Goal: Task Accomplishment & Management: Manage account settings

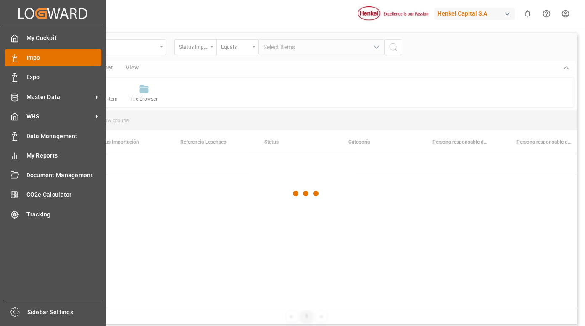
click at [37, 61] on span "Impo" at bounding box center [63, 57] width 75 height 9
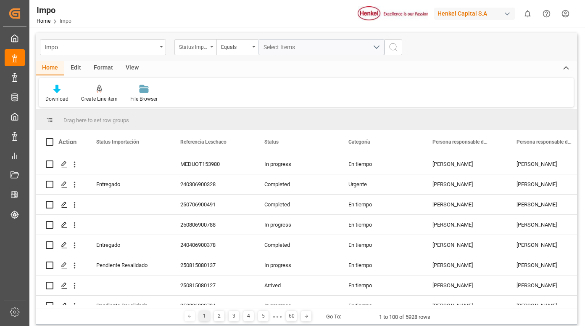
click at [215, 47] on div "Status Importación" at bounding box center [196, 47] width 42 height 16
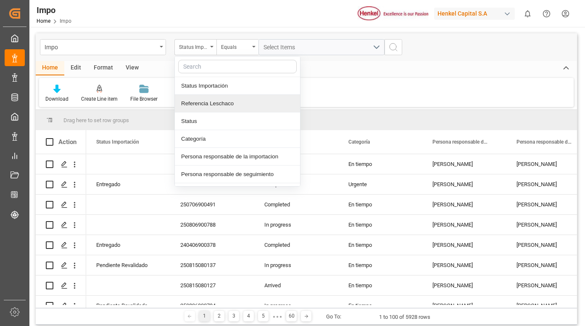
click at [225, 104] on div "Referencia Leschaco" at bounding box center [237, 104] width 125 height 18
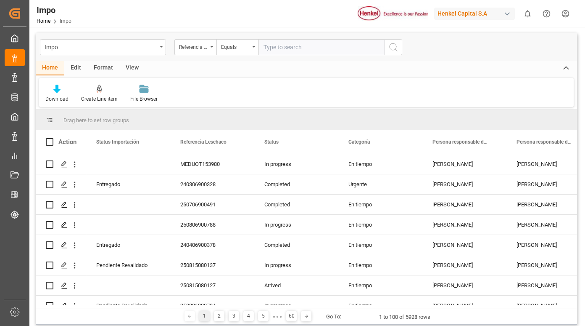
click at [287, 44] on input "text" at bounding box center [322, 47] width 126 height 16
type input "250715080033"
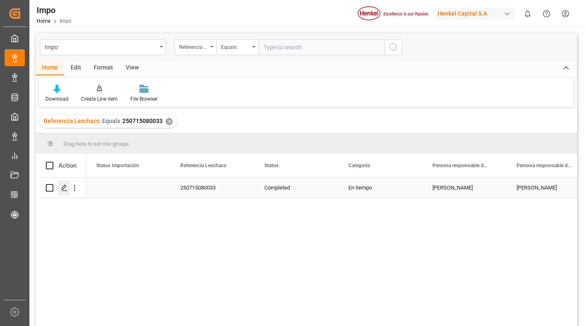
click at [65, 187] on icon "Press SPACE to select this row." at bounding box center [64, 187] width 7 height 7
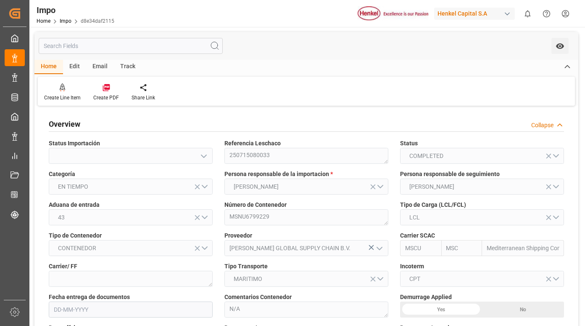
type input "MSC"
type input "Mediterranean Shipping Company"
type input "2"
type input "3.053"
type input "4"
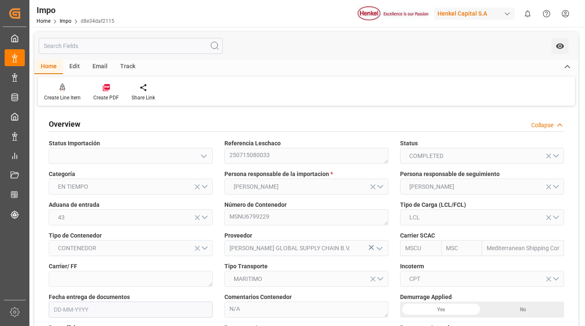
type input "[DATE]"
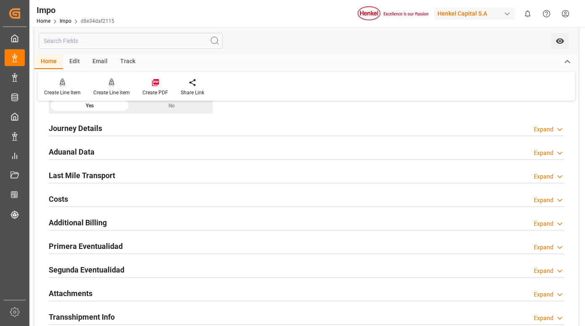
scroll to position [589, 0]
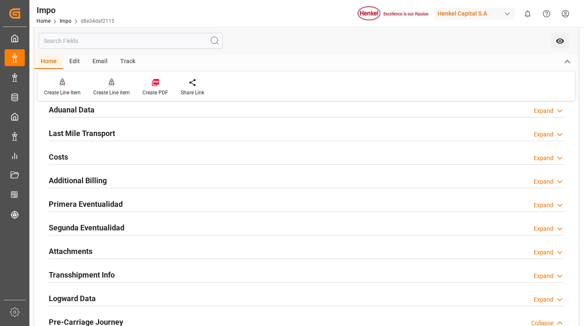
click at [108, 209] on h2 "Primera Eventualidad" at bounding box center [86, 203] width 74 height 11
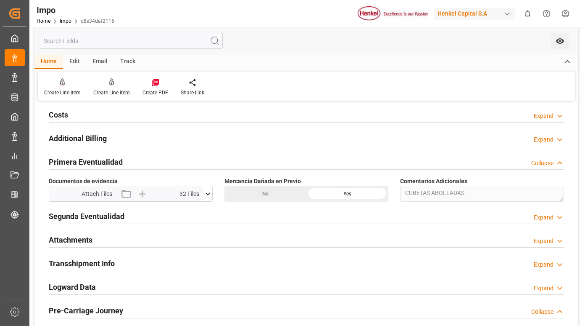
scroll to position [673, 0]
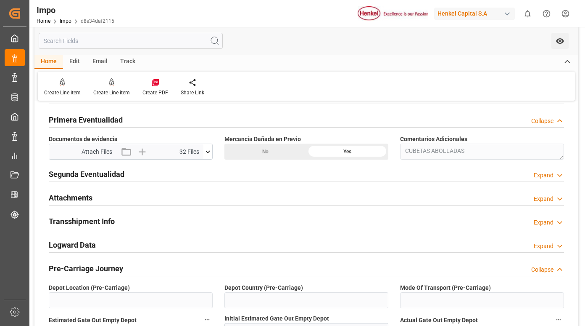
click at [207, 152] on icon at bounding box center [208, 151] width 5 height 3
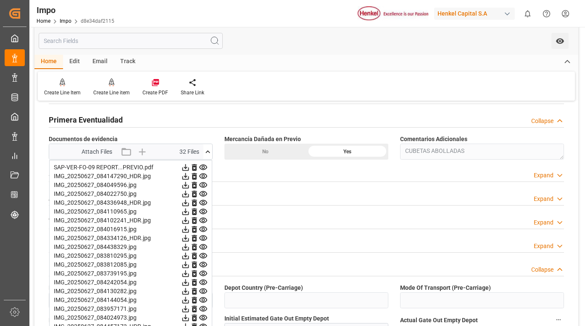
click at [190, 166] on icon at bounding box center [185, 167] width 9 height 9
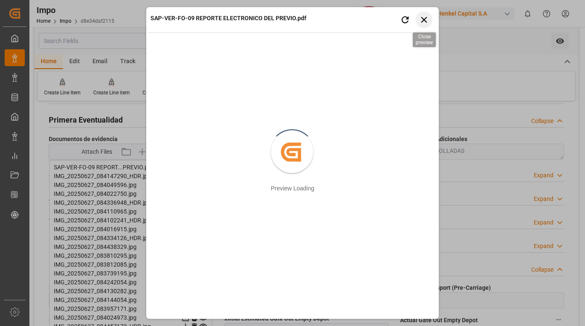
click at [428, 21] on icon "button" at bounding box center [424, 19] width 11 height 11
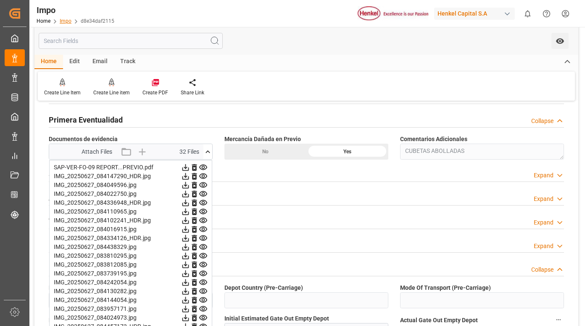
click at [66, 20] on link "Impo" at bounding box center [66, 21] width 12 height 6
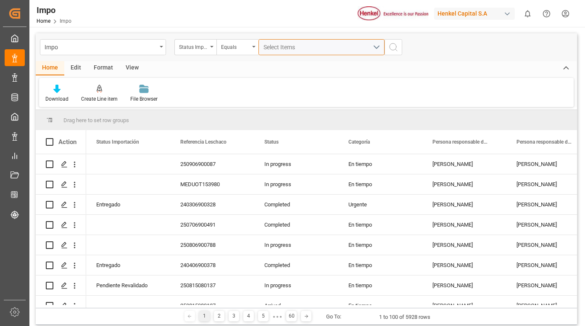
click at [283, 44] on span "Select Items" at bounding box center [282, 47] width 36 height 7
type input "250815080039"
click at [214, 47] on div "Status Importación" at bounding box center [196, 47] width 42 height 16
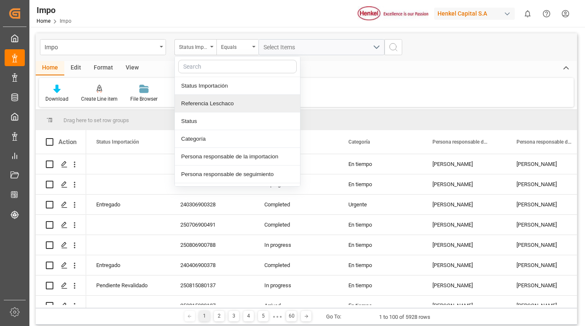
click at [213, 104] on div "Referencia Leschaco" at bounding box center [237, 104] width 125 height 18
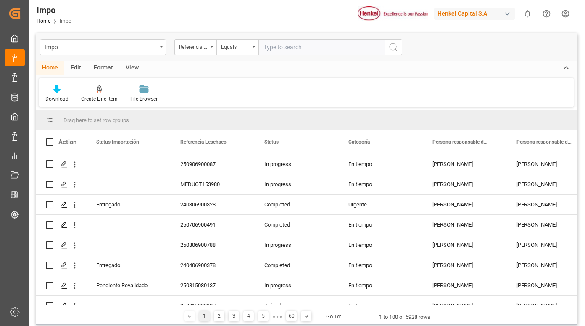
click at [276, 46] on input "text" at bounding box center [322, 47] width 126 height 16
type input "250815080039"
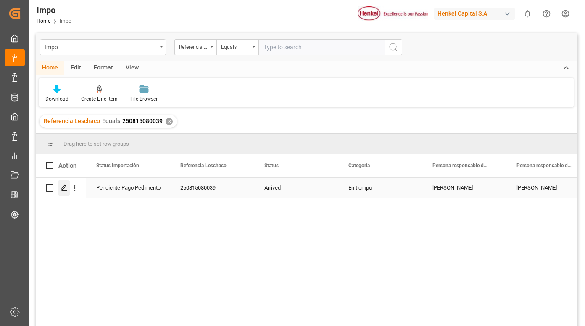
click at [62, 191] on line "Press SPACE to select this row." at bounding box center [64, 191] width 5 height 0
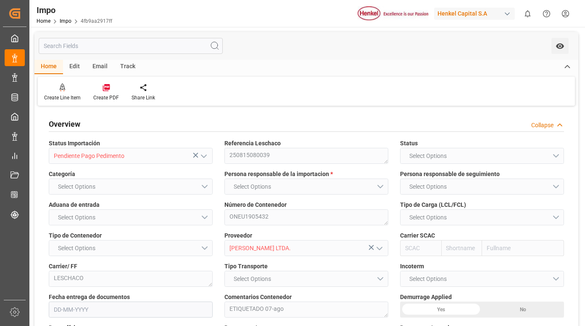
type input "3"
type input "11.037"
type input "9"
type input "[DATE]"
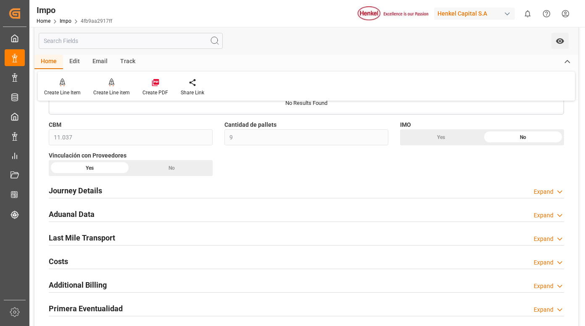
scroll to position [589, 0]
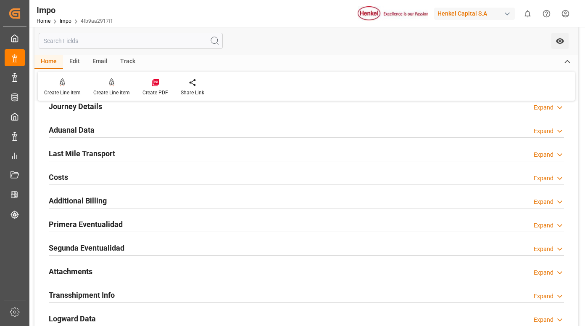
click at [113, 222] on h2 "Primera Eventualidad" at bounding box center [86, 223] width 74 height 11
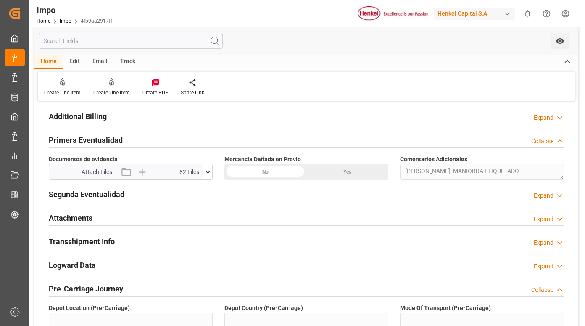
scroll to position [715, 0]
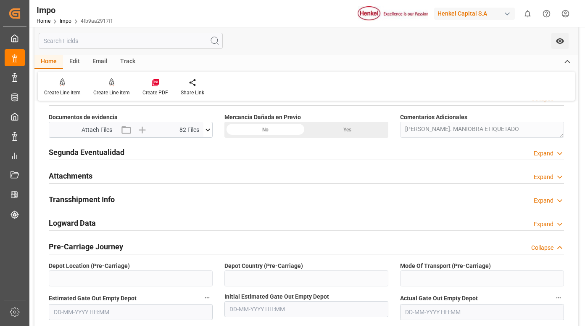
click at [207, 127] on icon at bounding box center [208, 129] width 9 height 9
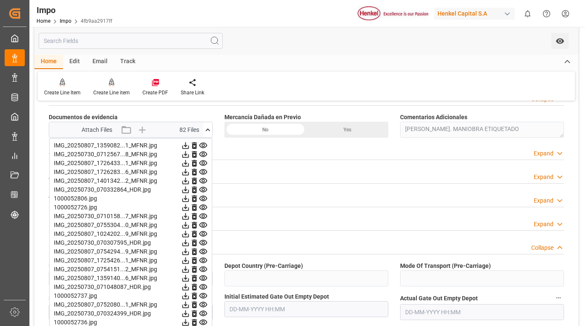
click at [190, 145] on icon at bounding box center [185, 145] width 9 height 9
click at [189, 153] on icon at bounding box center [186, 154] width 7 height 7
click at [189, 165] on icon at bounding box center [186, 163] width 7 height 7
click at [190, 172] on icon at bounding box center [185, 171] width 9 height 9
click at [189, 171] on icon at bounding box center [186, 172] width 7 height 7
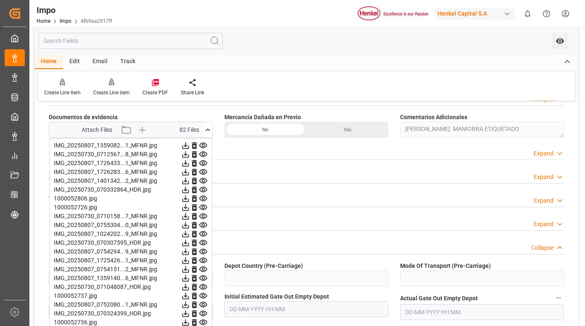
click at [190, 179] on icon at bounding box center [185, 180] width 9 height 9
click at [190, 188] on icon at bounding box center [185, 189] width 9 height 9
click at [189, 197] on icon at bounding box center [186, 198] width 7 height 7
click at [189, 208] on icon at bounding box center [186, 207] width 7 height 7
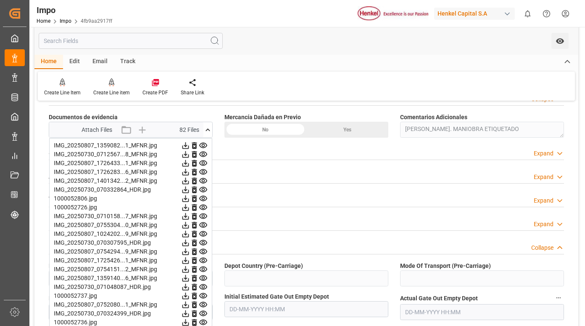
click at [190, 215] on icon at bounding box center [185, 216] width 9 height 9
click at [190, 223] on icon at bounding box center [185, 224] width 9 height 9
click at [190, 234] on icon at bounding box center [185, 233] width 9 height 9
click at [190, 242] on icon at bounding box center [185, 242] width 9 height 9
click at [190, 251] on icon at bounding box center [185, 251] width 9 height 9
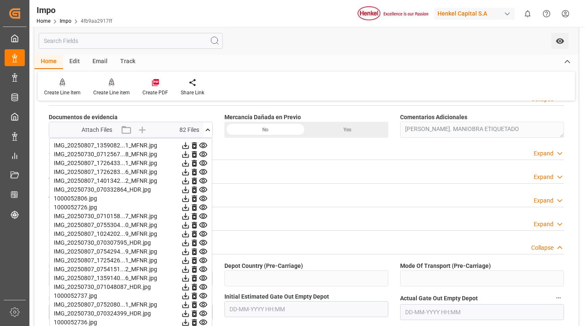
click at [189, 259] on icon at bounding box center [186, 260] width 7 height 7
click at [189, 271] on icon at bounding box center [186, 269] width 7 height 7
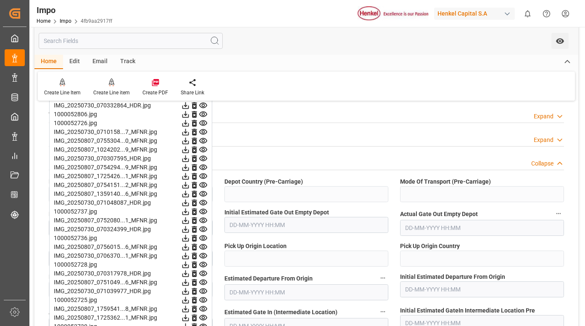
scroll to position [841, 0]
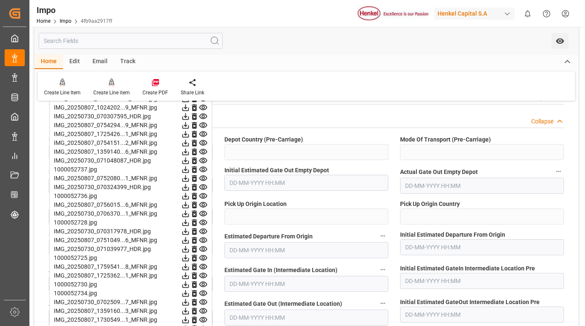
click at [190, 129] on icon at bounding box center [185, 125] width 9 height 9
click at [189, 140] on icon at bounding box center [186, 143] width 7 height 7
click at [190, 152] on icon at bounding box center [185, 151] width 9 height 9
click at [189, 161] on icon at bounding box center [186, 160] width 7 height 7
click at [189, 177] on icon at bounding box center [186, 178] width 7 height 7
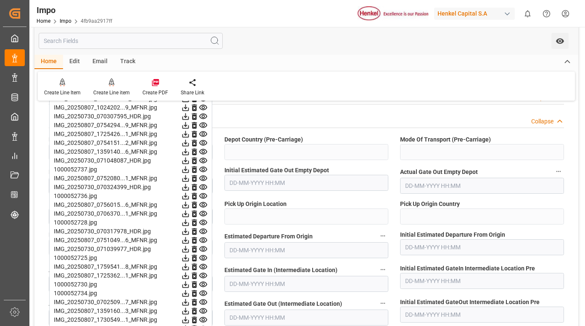
click at [189, 177] on icon at bounding box center [186, 178] width 7 height 7
click at [190, 187] on icon at bounding box center [185, 187] width 9 height 9
click at [190, 196] on icon at bounding box center [185, 195] width 9 height 9
click at [189, 205] on icon at bounding box center [186, 204] width 7 height 7
click at [190, 213] on icon at bounding box center [185, 213] width 9 height 9
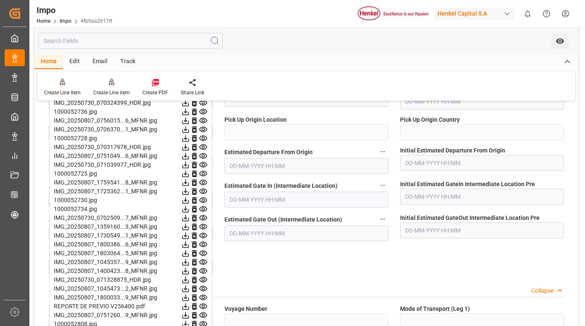
scroll to position [967, 0]
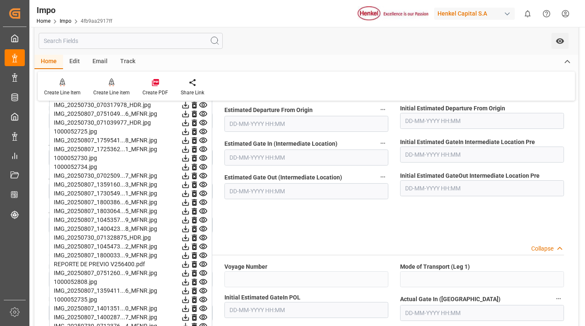
click at [190, 158] on icon at bounding box center [185, 158] width 9 height 9
click at [189, 165] on icon at bounding box center [186, 167] width 7 height 7
click at [190, 179] on icon at bounding box center [185, 175] width 9 height 9
click at [189, 186] on icon at bounding box center [186, 184] width 7 height 7
click at [189, 194] on icon at bounding box center [186, 193] width 7 height 7
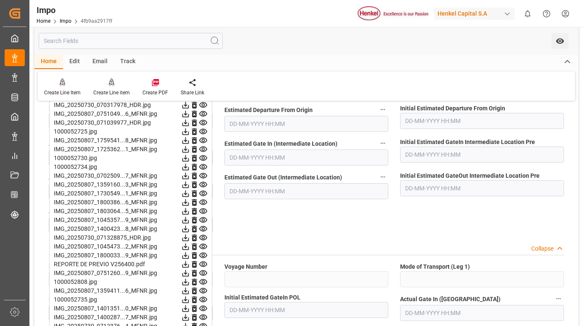
click at [189, 201] on icon at bounding box center [186, 202] width 7 height 7
click at [189, 210] on icon at bounding box center [186, 211] width 7 height 7
click at [190, 220] on icon at bounding box center [185, 219] width 9 height 9
click at [189, 228] on icon at bounding box center [186, 228] width 7 height 7
click at [190, 238] on icon at bounding box center [185, 237] width 9 height 9
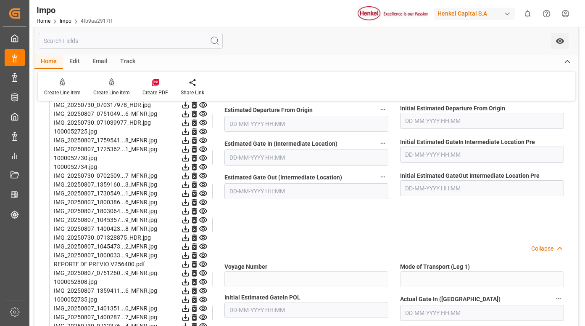
click at [190, 246] on icon at bounding box center [185, 246] width 9 height 9
click at [189, 254] on icon at bounding box center [186, 255] width 7 height 7
click at [190, 260] on icon at bounding box center [185, 263] width 9 height 9
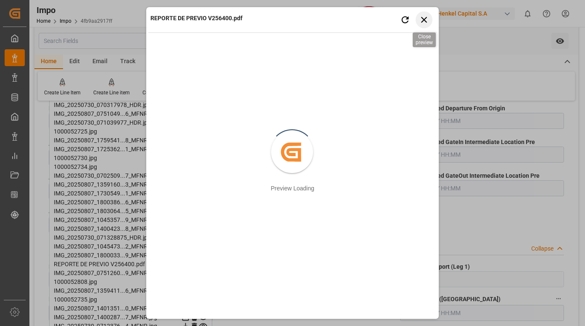
click at [424, 20] on icon "button" at bounding box center [424, 20] width 6 height 6
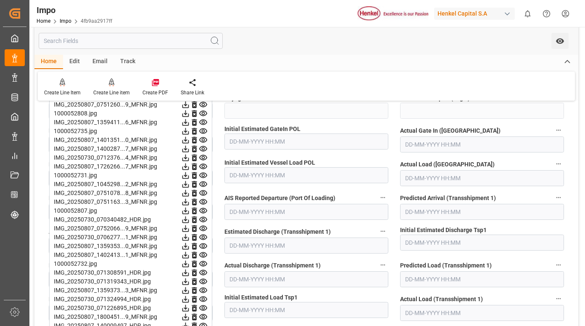
scroll to position [1094, 0]
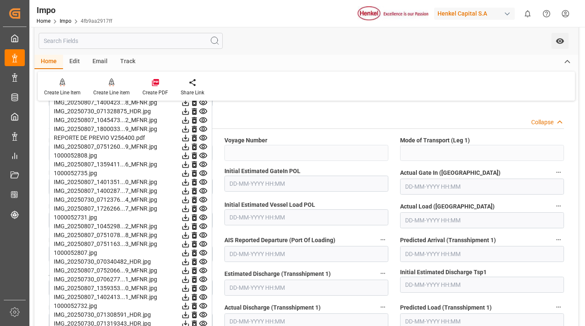
click at [189, 145] on icon at bounding box center [186, 146] width 7 height 7
click at [190, 152] on icon at bounding box center [185, 155] width 9 height 9
click at [189, 163] on icon at bounding box center [186, 164] width 7 height 7
click at [190, 145] on icon at bounding box center [185, 146] width 9 height 9
click at [189, 156] on icon at bounding box center [186, 155] width 7 height 7
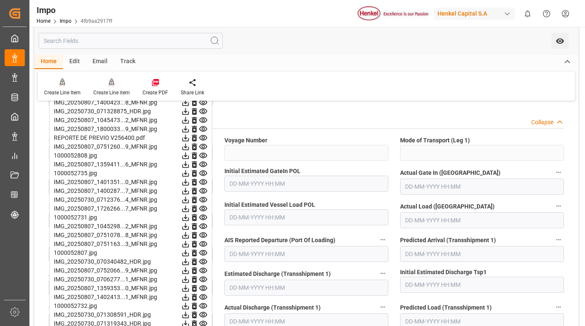
click at [190, 164] on icon at bounding box center [185, 164] width 9 height 9
click at [190, 172] on icon at bounding box center [185, 173] width 9 height 9
click at [190, 182] on icon at bounding box center [185, 181] width 9 height 9
click at [189, 191] on icon at bounding box center [186, 191] width 7 height 7
click at [189, 199] on icon at bounding box center [186, 199] width 7 height 7
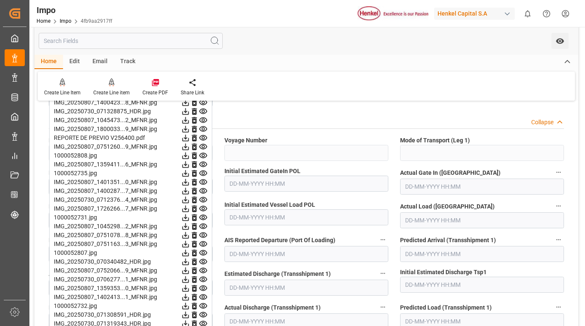
click at [190, 208] on icon at bounding box center [185, 208] width 9 height 9
click at [190, 217] on icon at bounding box center [185, 217] width 9 height 9
click at [190, 226] on icon at bounding box center [185, 226] width 9 height 9
click at [190, 235] on icon at bounding box center [185, 234] width 9 height 9
click at [189, 241] on icon at bounding box center [186, 244] width 7 height 7
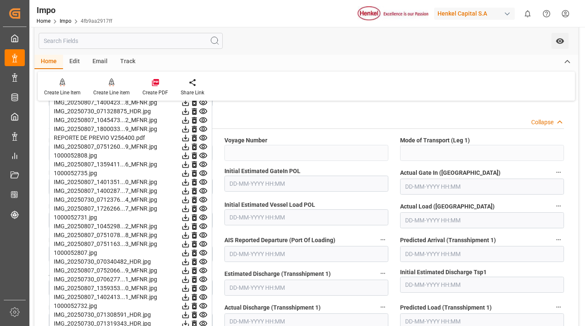
click at [190, 252] on icon at bounding box center [185, 252] width 9 height 9
click at [190, 261] on icon at bounding box center [185, 261] width 9 height 9
click at [190, 270] on icon at bounding box center [185, 270] width 9 height 9
click at [190, 279] on icon at bounding box center [185, 279] width 9 height 9
click at [189, 289] on icon at bounding box center [186, 288] width 7 height 7
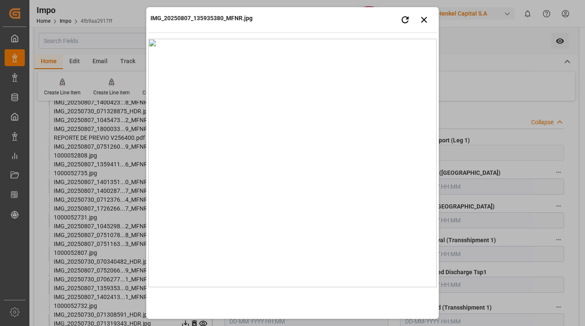
click at [283, 32] on div at bounding box center [292, 32] width 289 height 0
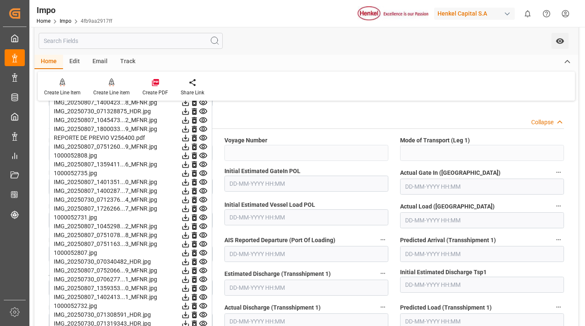
click at [189, 250] on icon at bounding box center [186, 252] width 7 height 7
click at [189, 262] on icon at bounding box center [186, 261] width 7 height 7
click at [189, 271] on icon at bounding box center [186, 270] width 7 height 7
click at [190, 279] on icon at bounding box center [185, 279] width 9 height 9
click at [189, 289] on icon at bounding box center [186, 288] width 7 height 7
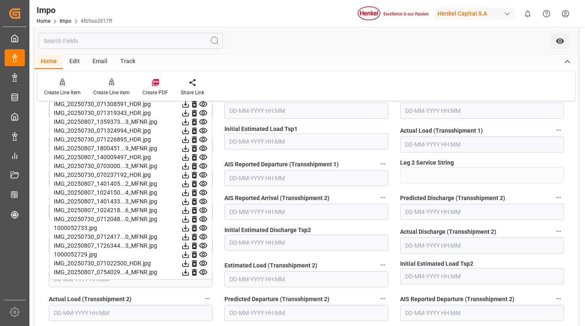
scroll to position [1262, 0]
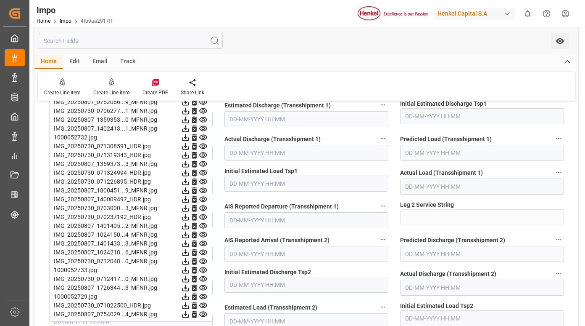
click at [189, 164] on icon at bounding box center [186, 164] width 7 height 7
click at [189, 174] on icon at bounding box center [186, 172] width 7 height 7
click at [189, 183] on icon at bounding box center [186, 181] width 7 height 7
click at [189, 189] on icon at bounding box center [186, 190] width 7 height 7
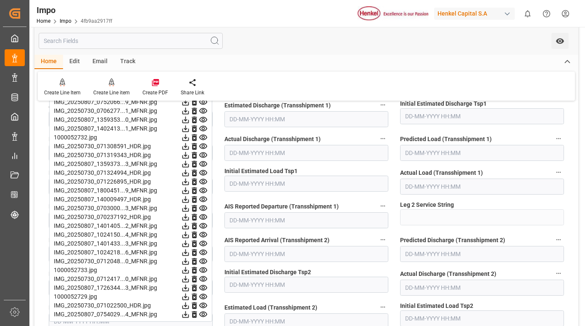
click at [189, 197] on icon at bounding box center [186, 199] width 7 height 7
click at [190, 208] on icon at bounding box center [185, 208] width 9 height 9
click at [190, 216] on icon at bounding box center [185, 216] width 9 height 9
click at [189, 224] on icon at bounding box center [186, 225] width 7 height 7
click at [190, 234] on icon at bounding box center [185, 234] width 9 height 9
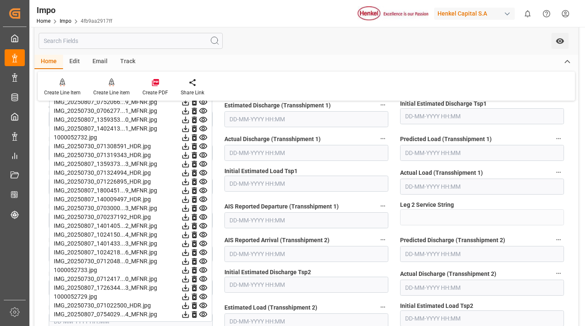
click at [189, 242] on icon at bounding box center [186, 243] width 7 height 7
click at [189, 251] on icon at bounding box center [186, 252] width 7 height 7
click at [189, 260] on icon at bounding box center [186, 261] width 7 height 7
click at [190, 270] on icon at bounding box center [185, 269] width 9 height 9
click at [189, 278] on icon at bounding box center [186, 278] width 7 height 7
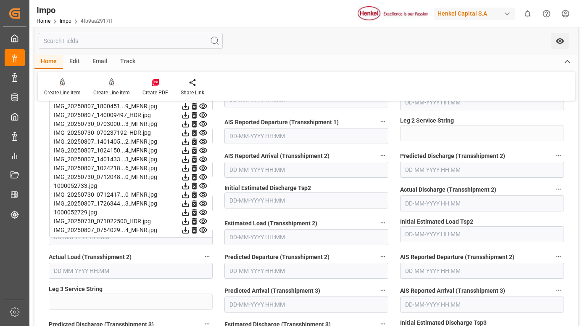
scroll to position [1388, 0]
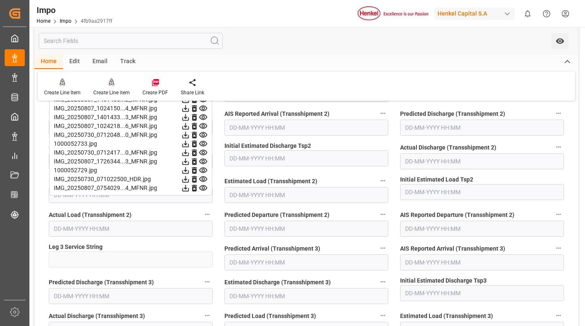
click at [190, 142] on icon at bounding box center [185, 143] width 9 height 9
click at [190, 152] on icon at bounding box center [185, 152] width 9 height 9
click at [189, 161] on icon at bounding box center [186, 161] width 7 height 7
click at [189, 169] on icon at bounding box center [186, 170] width 7 height 7
click at [189, 179] on icon at bounding box center [186, 179] width 7 height 7
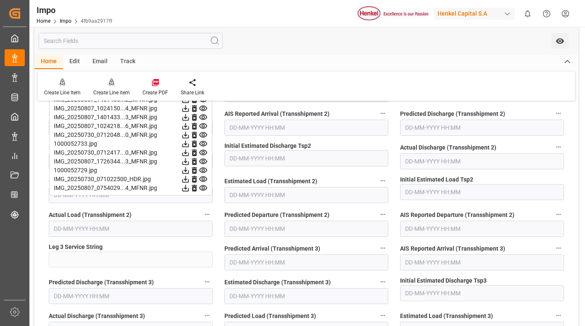
click at [190, 188] on icon at bounding box center [185, 187] width 9 height 9
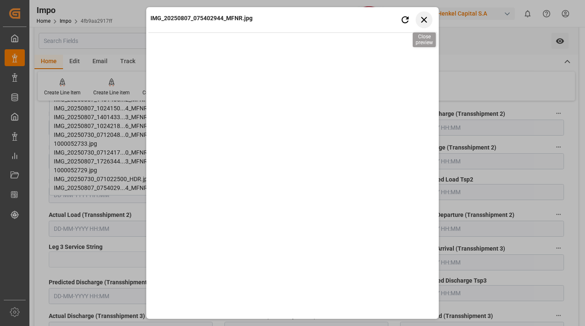
click at [427, 19] on icon "button" at bounding box center [424, 19] width 11 height 11
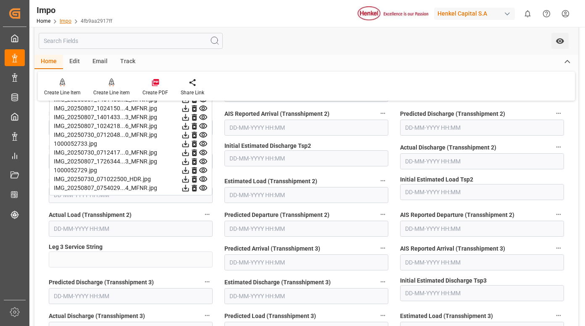
click at [62, 21] on link "Impo" at bounding box center [66, 21] width 12 height 6
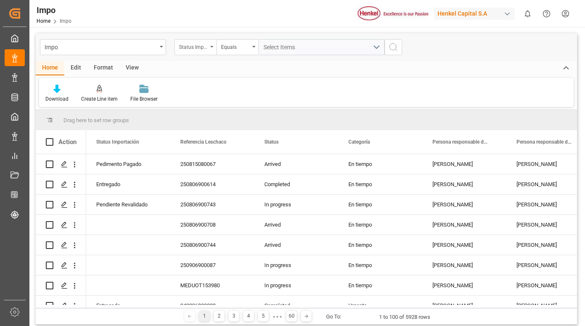
click at [207, 48] on div "Status Importación" at bounding box center [193, 46] width 29 height 10
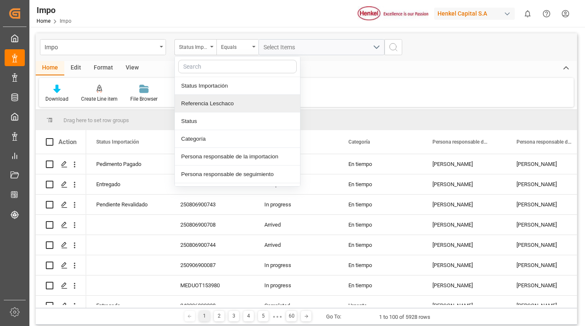
click at [204, 104] on div "Referencia Leschaco" at bounding box center [237, 104] width 125 height 18
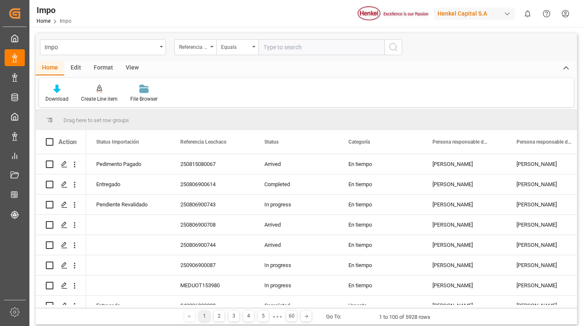
click at [289, 49] on input "text" at bounding box center [322, 47] width 126 height 16
type input "250715080084"
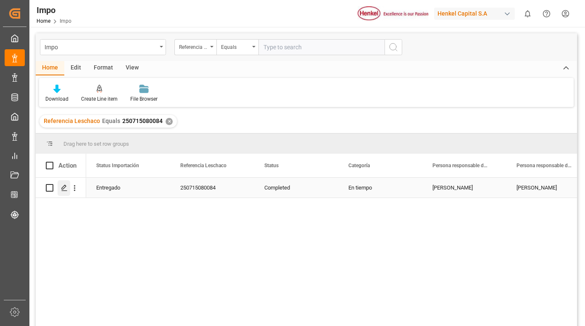
click at [65, 188] on icon "Press SPACE to select this row." at bounding box center [64, 187] width 7 height 7
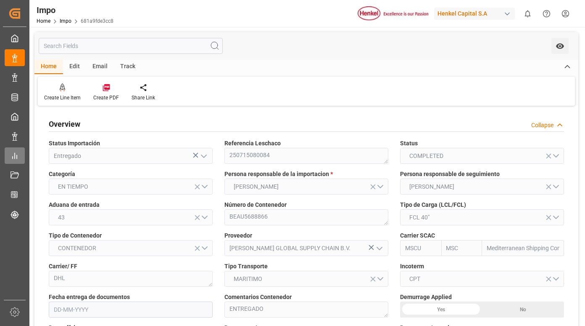
type input "MSC"
type input "Mediterranean Shipping Company"
type input "2"
type input "0.845"
type input "8"
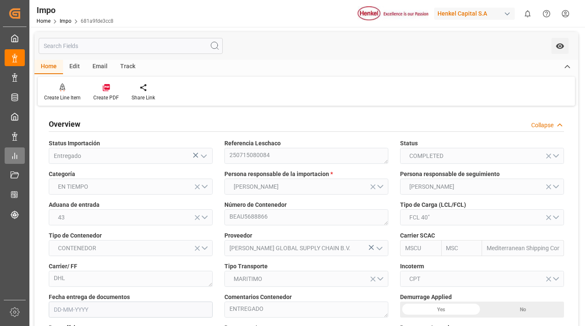
type input "[DATE]"
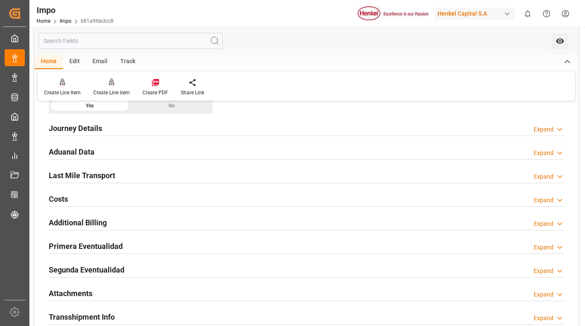
scroll to position [589, 0]
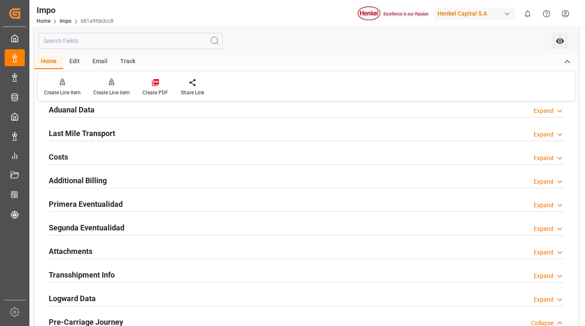
drag, startPoint x: 77, startPoint y: 203, endPoint x: 100, endPoint y: 204, distance: 22.7
click at [77, 203] on h2 "Primera Eventualidad" at bounding box center [86, 203] width 74 height 11
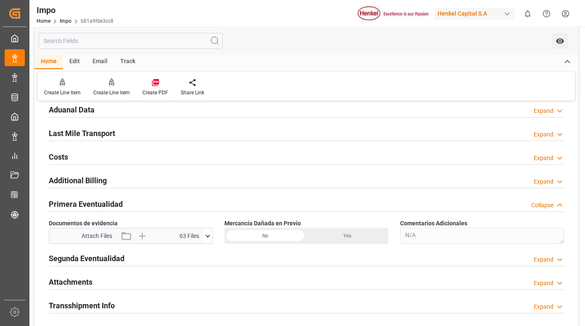
scroll to position [673, 0]
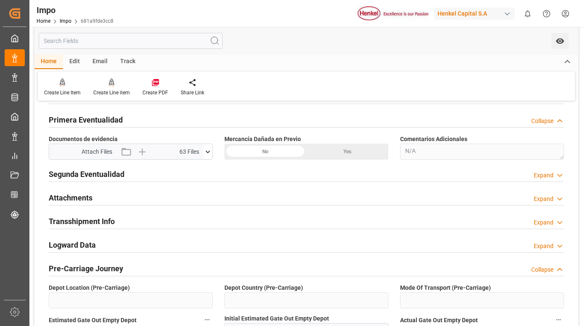
click at [206, 151] on icon at bounding box center [208, 151] width 5 height 3
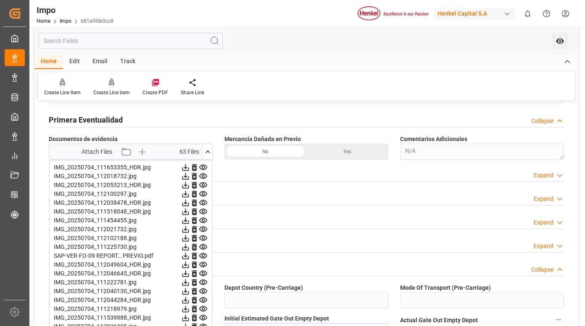
click at [189, 253] on icon at bounding box center [186, 255] width 7 height 7
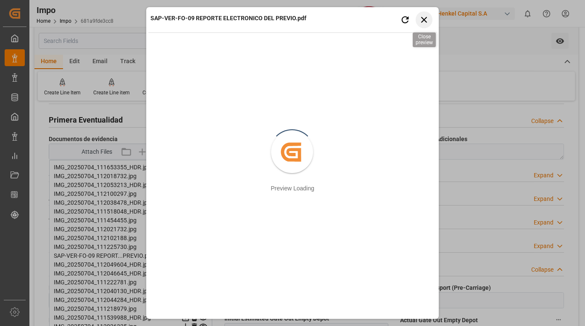
click at [428, 16] on icon "button" at bounding box center [424, 19] width 11 height 11
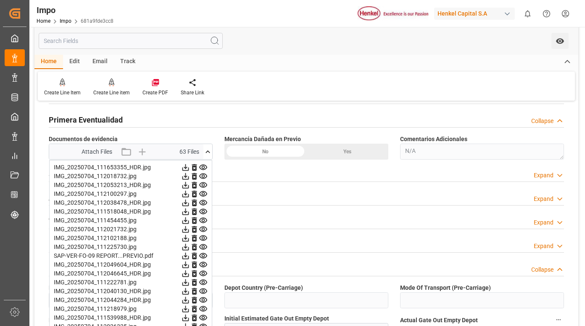
click at [190, 167] on icon at bounding box center [185, 167] width 9 height 9
click at [189, 177] on icon at bounding box center [186, 176] width 7 height 7
click at [190, 183] on icon at bounding box center [185, 184] width 9 height 9
click at [189, 193] on icon at bounding box center [186, 194] width 7 height 7
click at [189, 201] on icon at bounding box center [186, 202] width 7 height 7
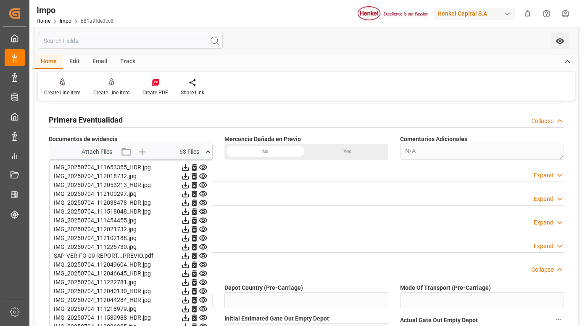
click at [189, 212] on icon at bounding box center [186, 211] width 7 height 7
click at [189, 220] on icon at bounding box center [186, 220] width 7 height 7
click at [190, 228] on icon at bounding box center [185, 229] width 9 height 9
click at [190, 240] on icon at bounding box center [185, 237] width 9 height 9
click at [190, 246] on icon at bounding box center [185, 246] width 9 height 9
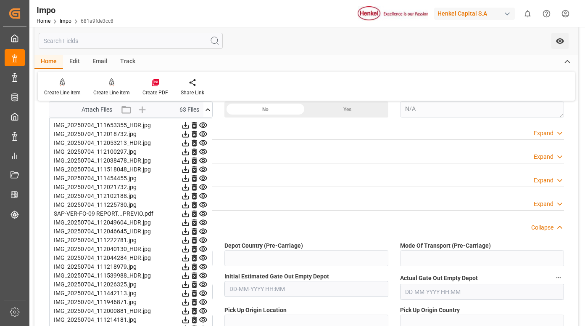
scroll to position [757, 0]
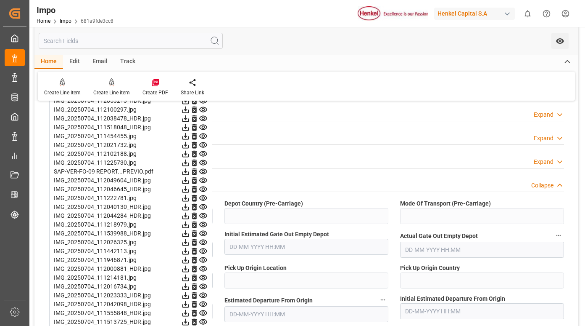
click at [189, 162] on icon at bounding box center [186, 162] width 7 height 7
click at [190, 174] on icon at bounding box center [185, 171] width 9 height 9
click at [190, 182] on icon at bounding box center [185, 180] width 9 height 9
click at [190, 190] on icon at bounding box center [185, 189] width 9 height 9
click at [190, 197] on icon at bounding box center [185, 197] width 9 height 9
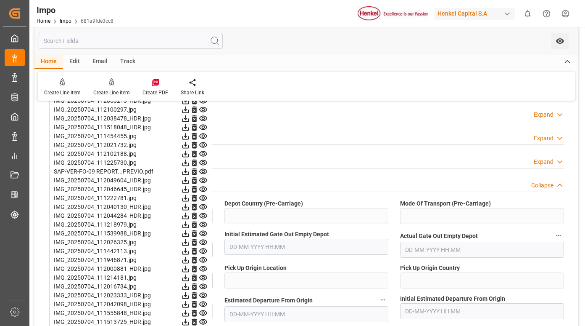
click at [190, 207] on icon at bounding box center [185, 206] width 9 height 9
click at [189, 215] on icon at bounding box center [186, 215] width 7 height 7
click at [189, 225] on icon at bounding box center [186, 224] width 7 height 7
click at [190, 233] on icon at bounding box center [185, 233] width 9 height 9
click at [189, 240] on icon at bounding box center [186, 242] width 7 height 7
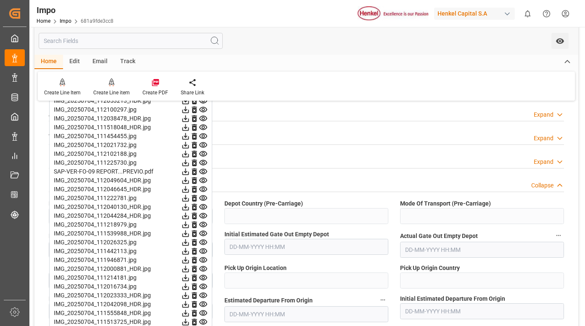
click at [189, 252] on icon at bounding box center [186, 251] width 7 height 7
click at [190, 260] on icon at bounding box center [185, 259] width 9 height 9
click at [190, 268] on icon at bounding box center [185, 268] width 9 height 9
click at [190, 217] on icon at bounding box center [185, 215] width 9 height 9
click at [190, 221] on icon at bounding box center [185, 224] width 9 height 9
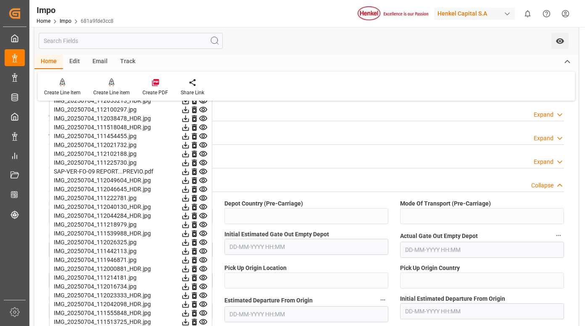
click at [190, 225] on icon at bounding box center [185, 224] width 9 height 9
click at [190, 235] on icon at bounding box center [185, 233] width 9 height 9
click at [190, 243] on icon at bounding box center [185, 242] width 9 height 9
click at [189, 253] on icon at bounding box center [186, 251] width 7 height 7
click at [190, 259] on icon at bounding box center [185, 259] width 9 height 9
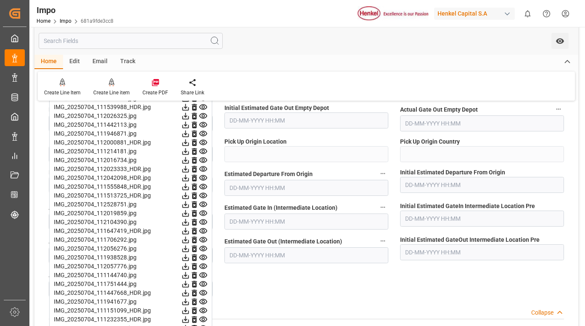
scroll to position [925, 0]
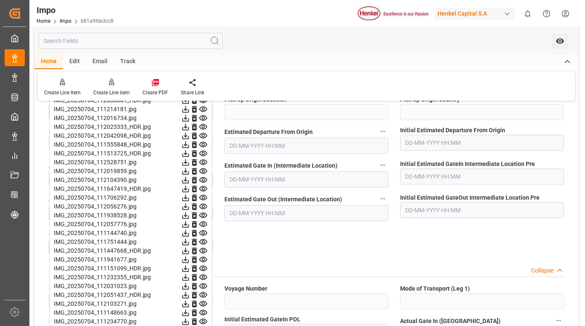
click at [190, 118] on icon at bounding box center [185, 118] width 9 height 9
click at [189, 127] on icon at bounding box center [186, 127] width 7 height 7
click at [189, 136] on icon at bounding box center [186, 135] width 7 height 7
click at [190, 145] on icon at bounding box center [185, 144] width 9 height 9
click at [190, 152] on icon at bounding box center [185, 153] width 9 height 9
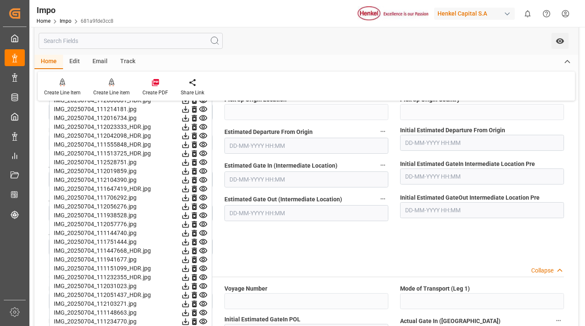
click at [189, 161] on icon at bounding box center [186, 162] width 7 height 7
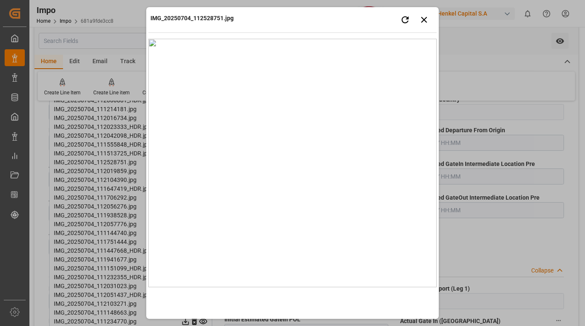
click at [305, 127] on img at bounding box center [292, 163] width 289 height 248
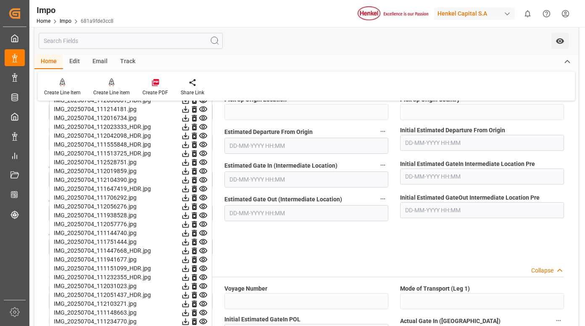
click at [189, 163] on icon at bounding box center [186, 162] width 7 height 7
click at [190, 175] on icon at bounding box center [185, 171] width 9 height 9
click at [190, 180] on icon at bounding box center [185, 179] width 9 height 9
click at [190, 185] on icon at bounding box center [185, 188] width 9 height 9
click at [190, 192] on icon at bounding box center [185, 188] width 9 height 9
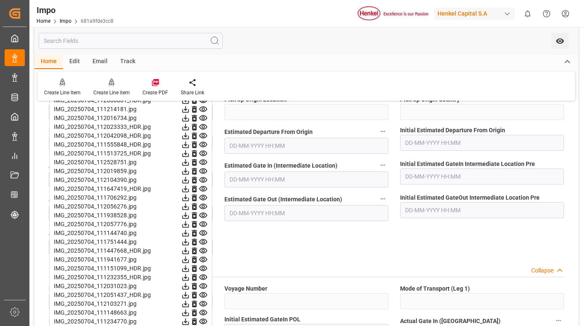
click at [190, 198] on icon at bounding box center [185, 197] width 9 height 9
click at [190, 205] on icon at bounding box center [185, 206] width 9 height 9
click at [190, 214] on icon at bounding box center [185, 215] width 9 height 9
click at [189, 222] on icon at bounding box center [186, 224] width 7 height 7
click at [190, 232] on icon at bounding box center [185, 232] width 9 height 9
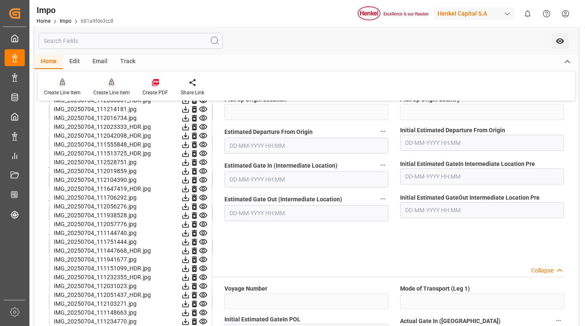
click at [189, 241] on icon at bounding box center [186, 241] width 7 height 7
click at [190, 249] on icon at bounding box center [185, 250] width 9 height 9
click at [189, 260] on icon at bounding box center [186, 259] width 7 height 7
click at [190, 270] on icon at bounding box center [185, 268] width 9 height 9
click at [190, 276] on icon at bounding box center [185, 277] width 9 height 9
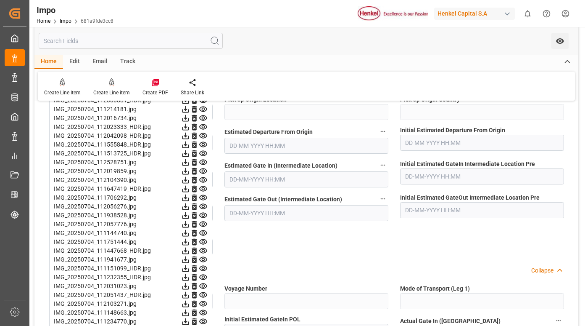
click at [190, 277] on icon at bounding box center [185, 277] width 9 height 9
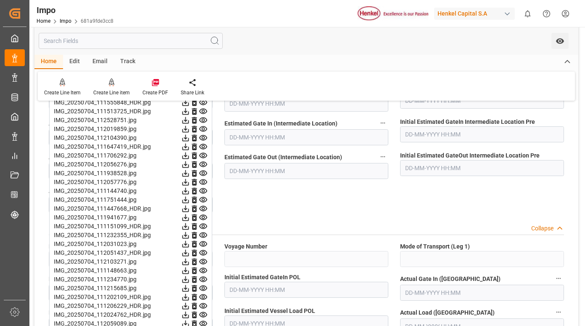
scroll to position [1009, 0]
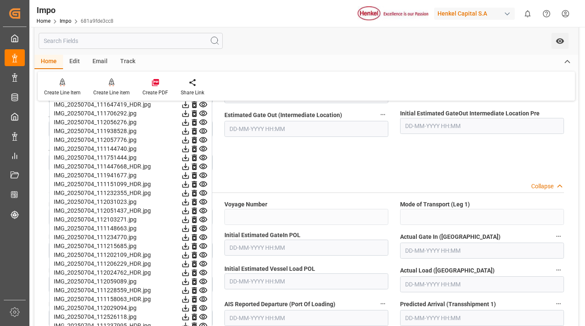
click at [190, 193] on icon at bounding box center [185, 192] width 9 height 9
click at [190, 201] on icon at bounding box center [185, 201] width 9 height 9
click at [189, 211] on icon at bounding box center [186, 210] width 7 height 7
click at [190, 219] on icon at bounding box center [185, 219] width 9 height 9
click at [190, 226] on icon at bounding box center [185, 228] width 9 height 9
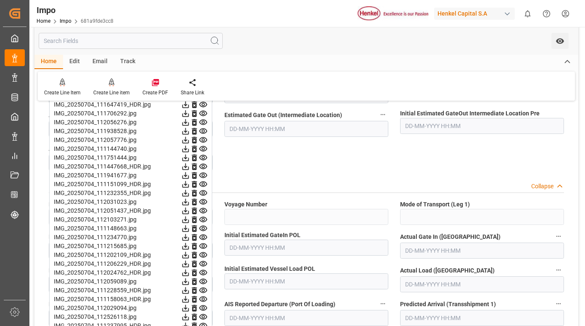
click at [189, 238] on icon at bounding box center [186, 237] width 7 height 7
click at [189, 244] on icon at bounding box center [186, 246] width 7 height 7
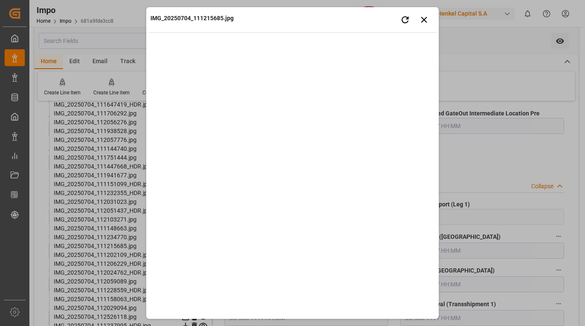
click at [202, 244] on img at bounding box center [292, 163] width 289 height 248
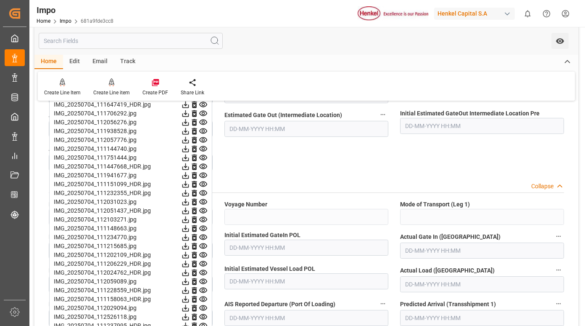
click at [189, 236] on icon at bounding box center [186, 237] width 7 height 7
click at [189, 248] on icon at bounding box center [186, 246] width 7 height 7
click at [189, 254] on icon at bounding box center [186, 255] width 7 height 7
click at [190, 263] on icon at bounding box center [185, 263] width 9 height 9
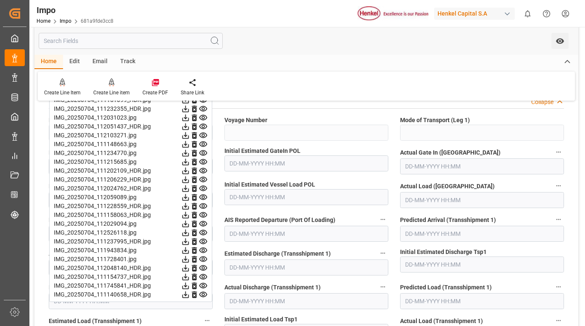
scroll to position [1136, 0]
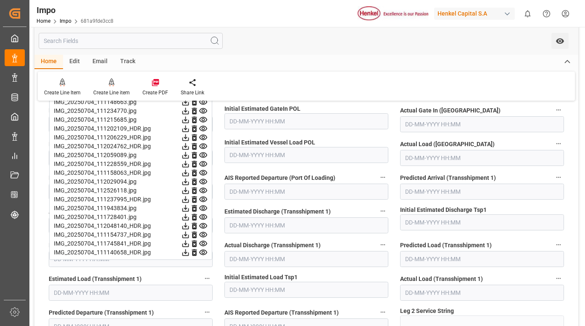
click at [190, 161] on icon at bounding box center [185, 163] width 9 height 9
click at [189, 172] on icon at bounding box center [186, 172] width 7 height 7
click at [189, 180] on icon at bounding box center [186, 181] width 7 height 7
click at [190, 190] on icon at bounding box center [185, 190] width 9 height 9
click at [189, 200] on icon at bounding box center [186, 199] width 7 height 7
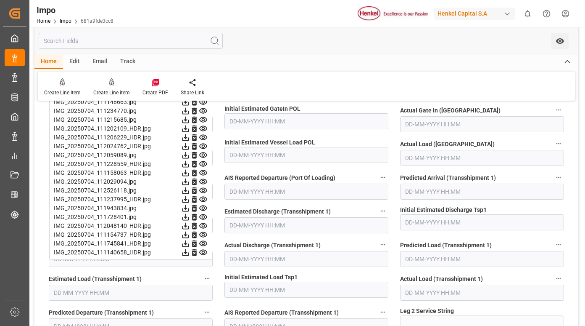
click at [189, 209] on icon at bounding box center [186, 208] width 7 height 7
click at [190, 218] on icon at bounding box center [185, 216] width 9 height 9
click at [190, 226] on icon at bounding box center [185, 225] width 9 height 9
click at [189, 235] on icon at bounding box center [186, 234] width 7 height 7
click at [189, 242] on icon at bounding box center [186, 243] width 7 height 7
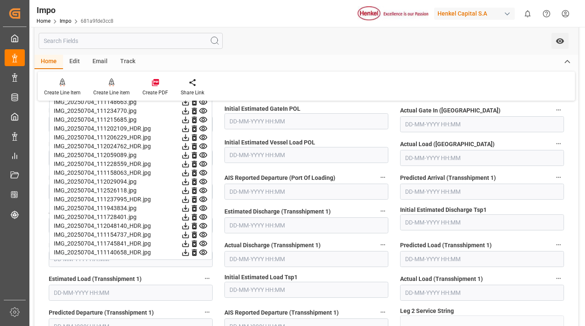
click at [190, 250] on icon at bounding box center [185, 252] width 9 height 9
